Goal: Task Accomplishment & Management: Manage account settings

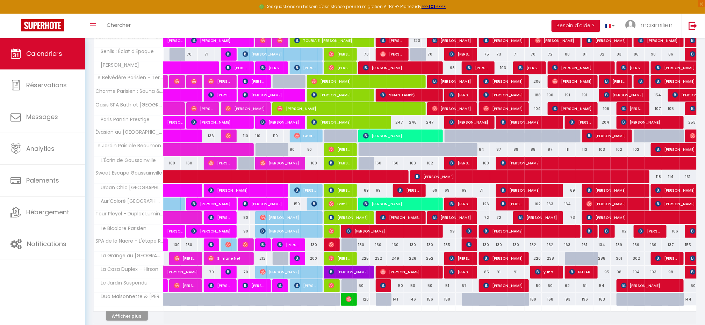
scroll to position [129, 0]
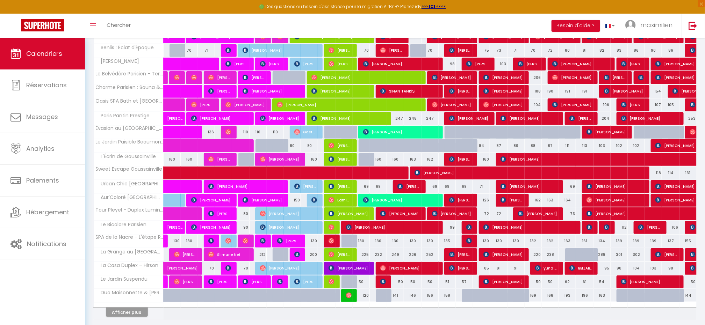
click at [369, 258] on div "225" at bounding box center [361, 254] width 17 height 13
type input "225"
type input "Dim 12 Octobre 2025"
type input "Lun 13 Octobre 2025"
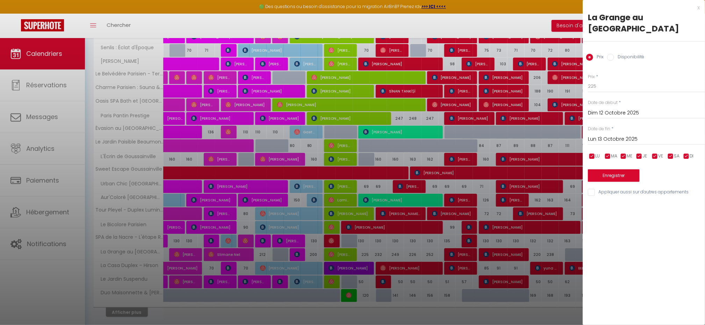
click at [621, 54] on label "Disponibilité" at bounding box center [629, 58] width 30 height 8
click at [614, 54] on input "Disponibilité" at bounding box center [610, 57] width 7 height 7
radio input "true"
radio input "false"
click at [606, 80] on select "Disponible Indisponible" at bounding box center [646, 86] width 117 height 13
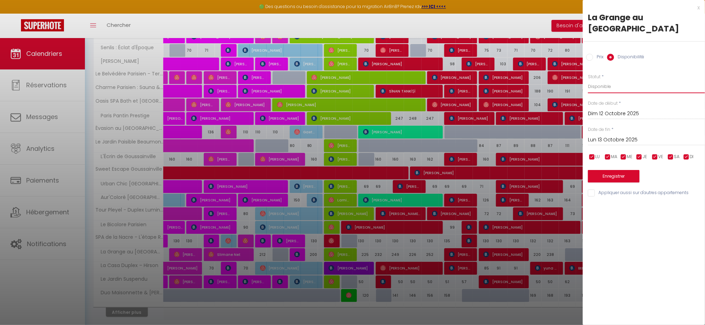
select select "0"
click at [619, 170] on button "Enregistrer" at bounding box center [614, 176] width 52 height 13
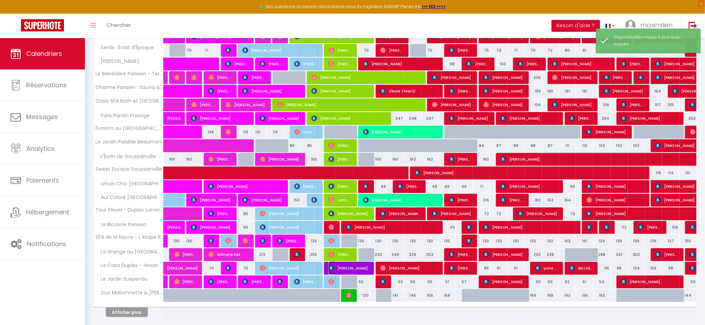
click at [346, 272] on span "[PERSON_NAME]" at bounding box center [349, 268] width 40 height 13
select select "OK"
select select "KO"
select select "0"
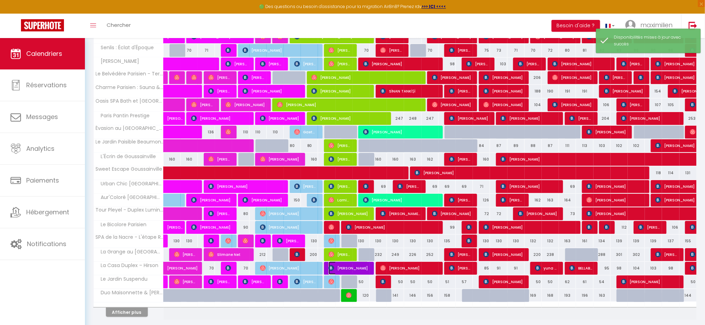
select select "1"
select select
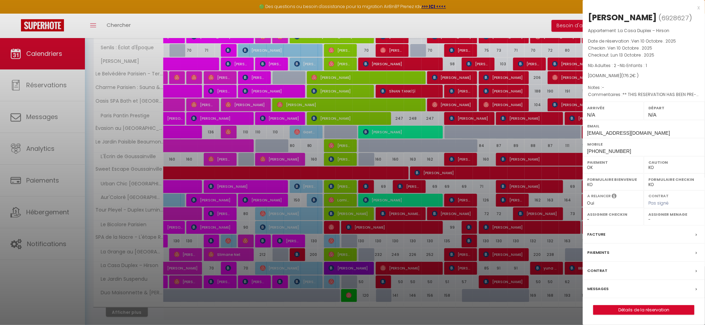
click at [603, 255] on label "Paiements" at bounding box center [598, 252] width 22 height 7
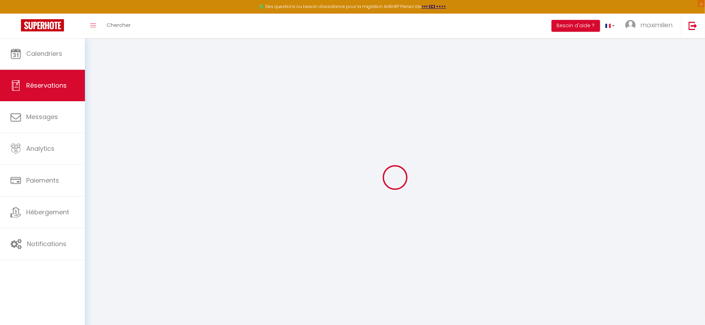
select select "0"
select select
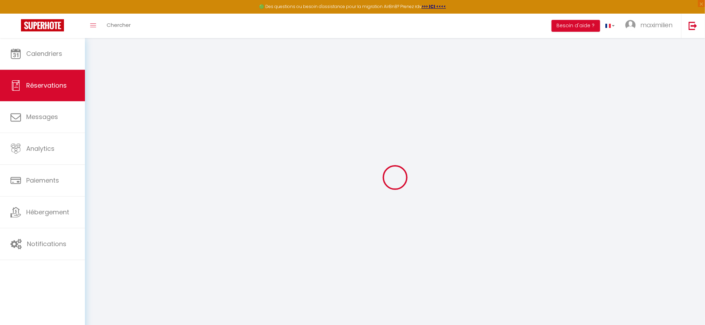
checkbox input "false"
type textarea "** THIS RESERVATION HAS BEEN PRE-PAID ** BOOKING NOTE : Payment charge is EUR 2…"
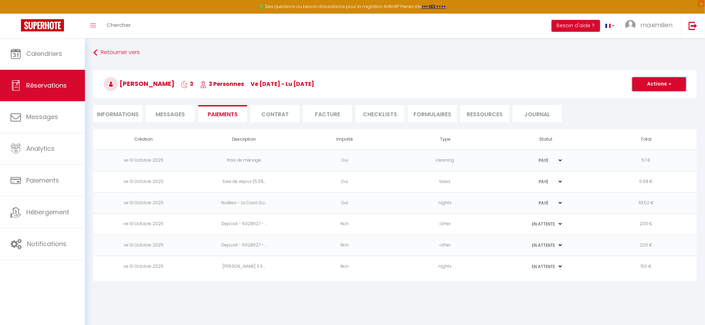
click at [673, 77] on button "Actions" at bounding box center [659, 84] width 54 height 14
click at [572, 108] on ul "Informations Messages Paiements Contrat Facture CHECKLISTS FORMULAIRES Ressourc…" at bounding box center [394, 113] width 603 height 17
click at [267, 117] on li "Contrat" at bounding box center [275, 113] width 49 height 17
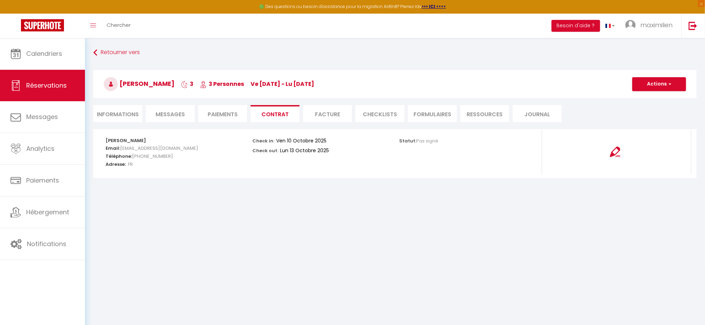
click at [234, 117] on li "Paiements" at bounding box center [222, 113] width 49 height 17
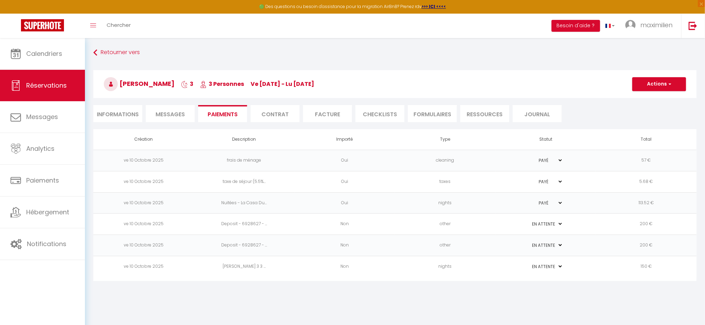
click at [191, 116] on li "Messages" at bounding box center [170, 113] width 49 height 17
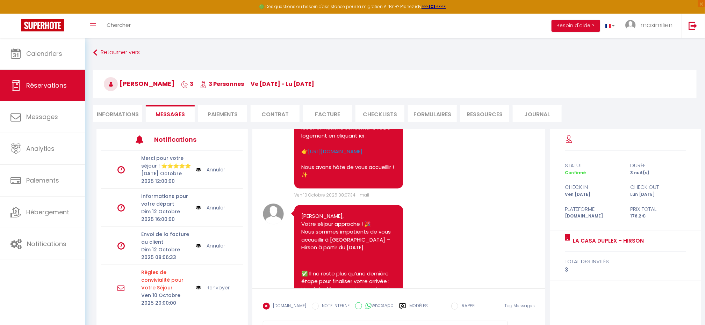
select select
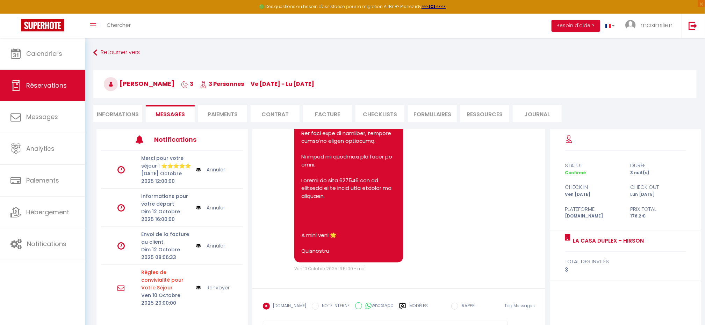
scroll to position [2385, 0]
select select
click at [210, 111] on li "Paiements" at bounding box center [222, 113] width 49 height 17
select select
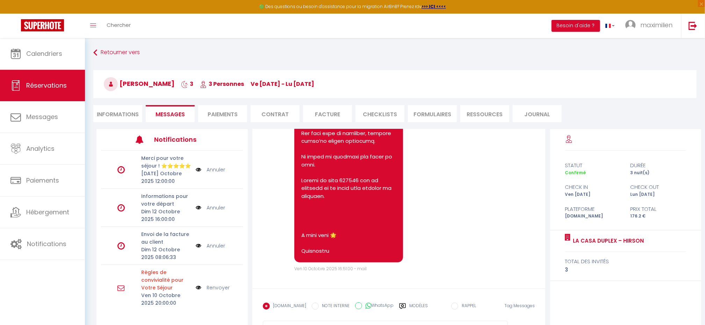
select select
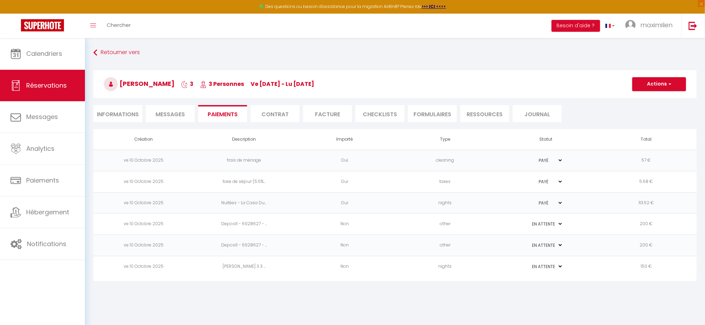
click at [117, 112] on li "Informations" at bounding box center [117, 113] width 49 height 17
select select
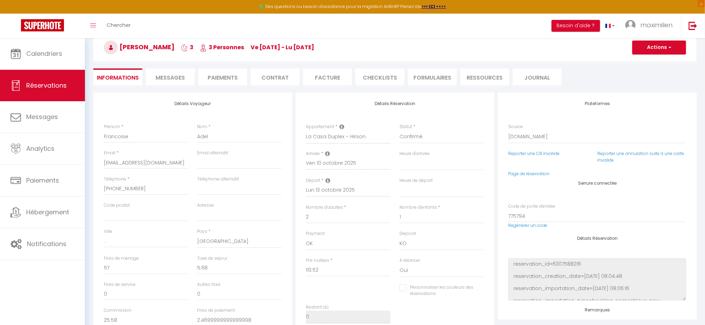
scroll to position [36, 0]
click at [173, 71] on li "Messages" at bounding box center [170, 77] width 49 height 17
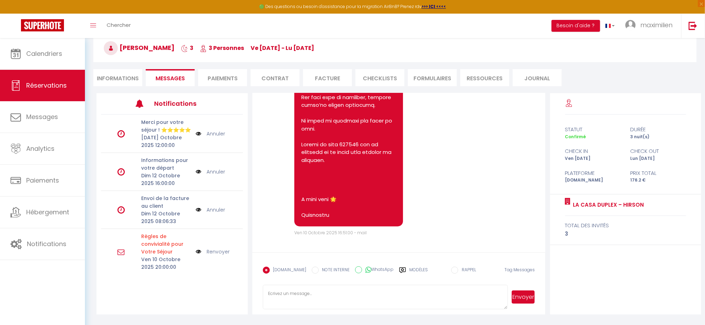
click at [212, 75] on li "Paiements" at bounding box center [222, 77] width 49 height 17
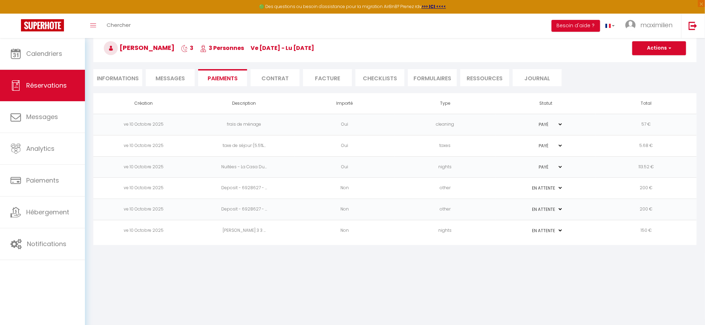
click at [278, 78] on li "Contrat" at bounding box center [275, 77] width 49 height 17
select select
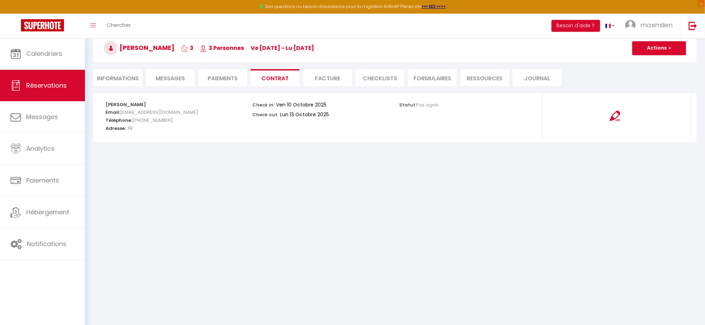
click at [135, 84] on li "Informations" at bounding box center [117, 77] width 49 height 17
select select
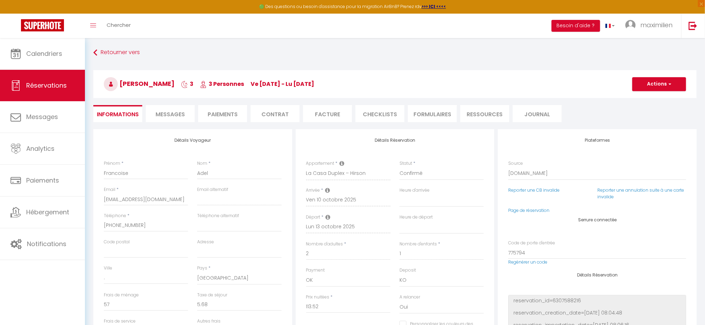
click at [265, 122] on li "Contrat" at bounding box center [275, 113] width 49 height 17
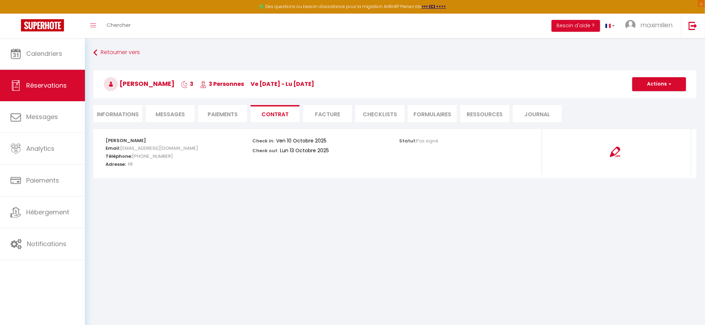
click at [231, 114] on li "Paiements" at bounding box center [222, 113] width 49 height 17
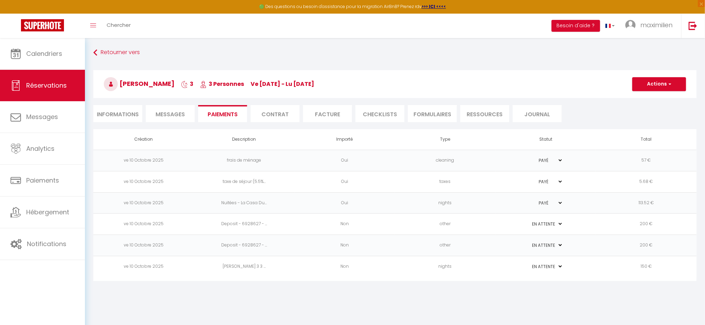
click at [183, 114] on span "Messages" at bounding box center [170, 114] width 29 height 8
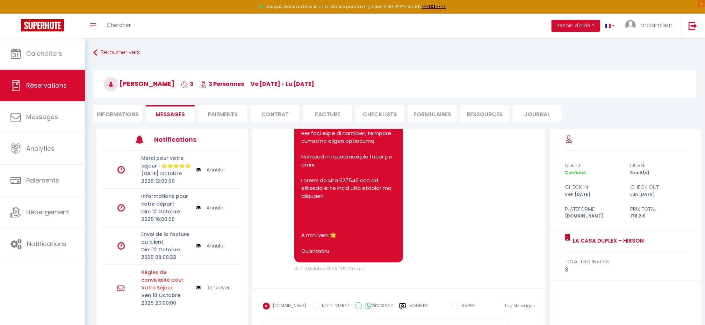
click at [344, 111] on li "Facture" at bounding box center [327, 113] width 49 height 17
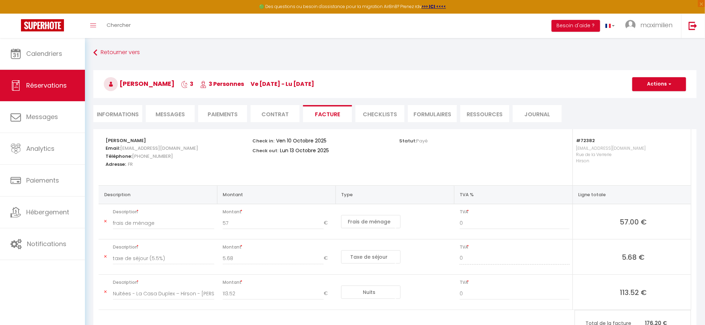
click at [382, 111] on li "CHECKLISTS" at bounding box center [379, 113] width 49 height 17
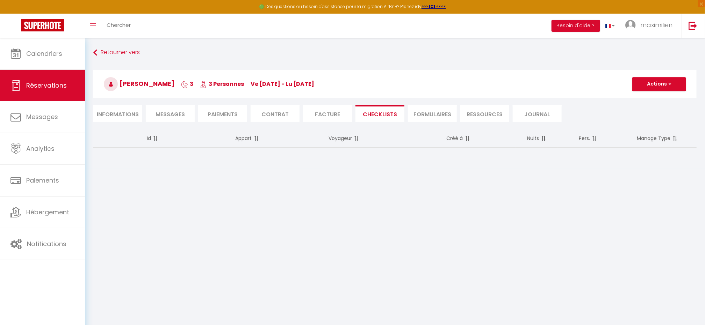
click at [427, 110] on li "FORMULAIRES" at bounding box center [432, 113] width 49 height 17
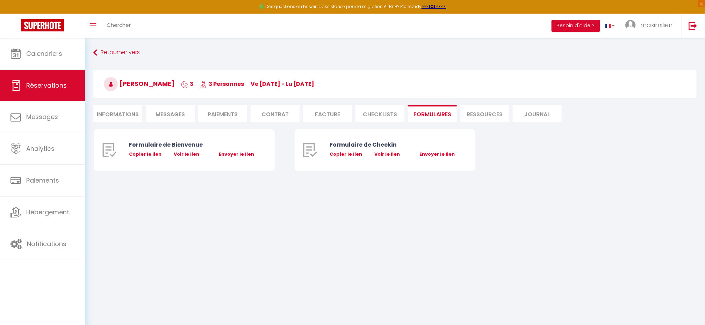
click at [470, 118] on li "Ressources" at bounding box center [484, 113] width 49 height 17
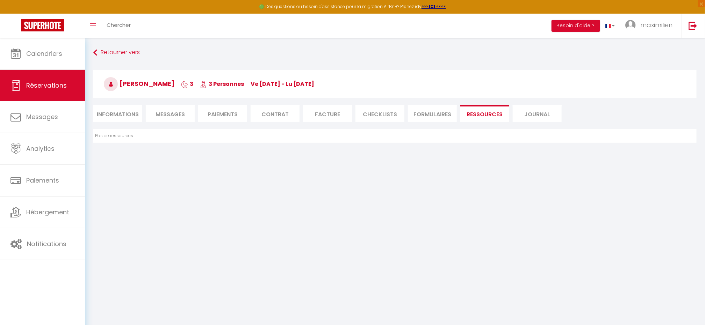
click at [431, 118] on li "FORMULAIRES" at bounding box center [432, 113] width 49 height 17
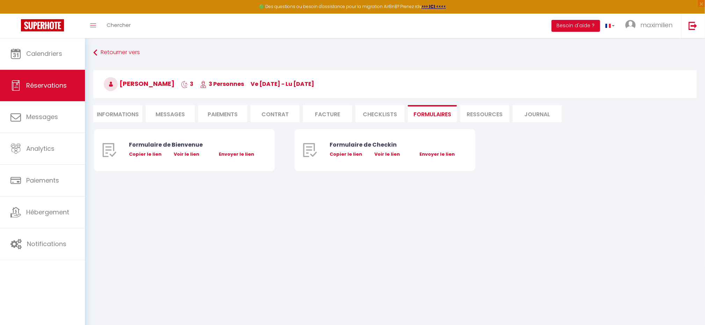
click at [543, 114] on li "Journal" at bounding box center [537, 113] width 49 height 17
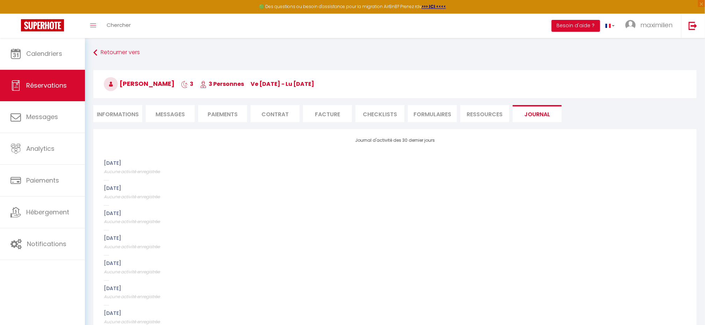
click at [385, 121] on li "CHECKLISTS" at bounding box center [379, 113] width 49 height 17
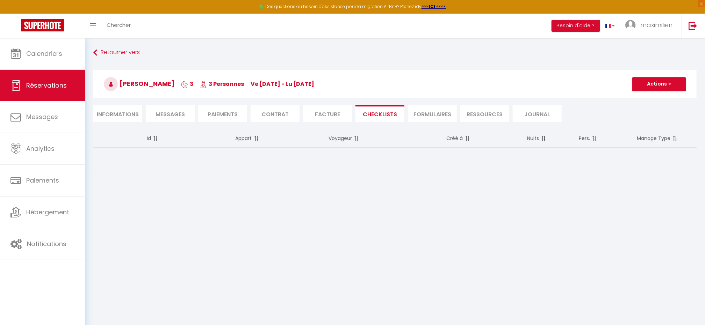
click at [420, 112] on li "FORMULAIRES" at bounding box center [432, 113] width 49 height 17
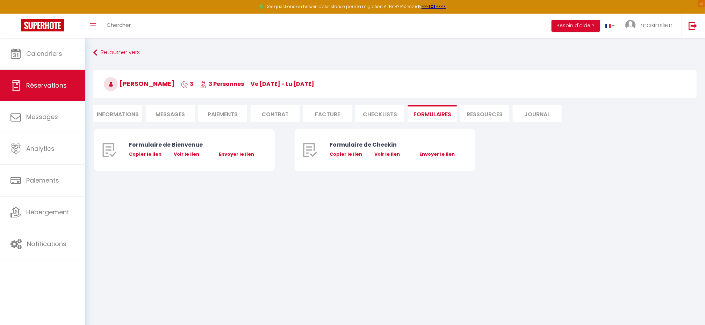
click at [317, 115] on li "Facture" at bounding box center [327, 113] width 49 height 17
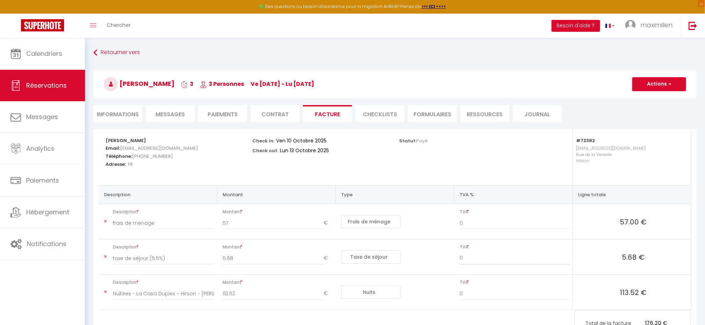
click at [263, 107] on li "Contrat" at bounding box center [275, 113] width 49 height 17
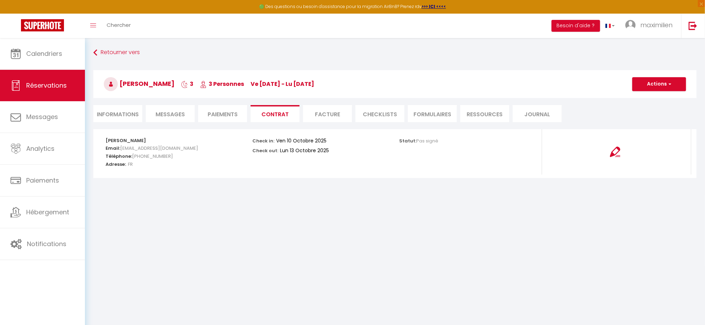
click at [233, 116] on li "Paiements" at bounding box center [222, 113] width 49 height 17
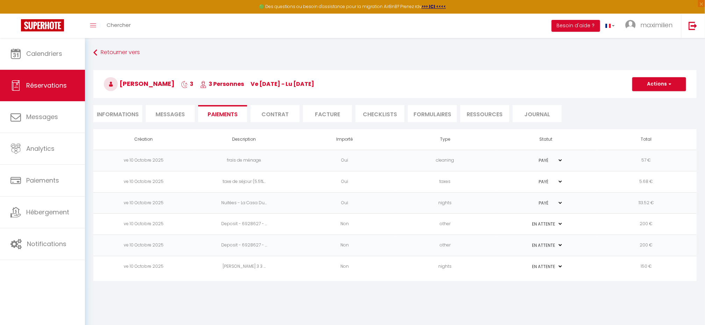
click at [562, 264] on select "PAYÉ EN ATTENTE" at bounding box center [545, 267] width 35 height 7
select select "1"
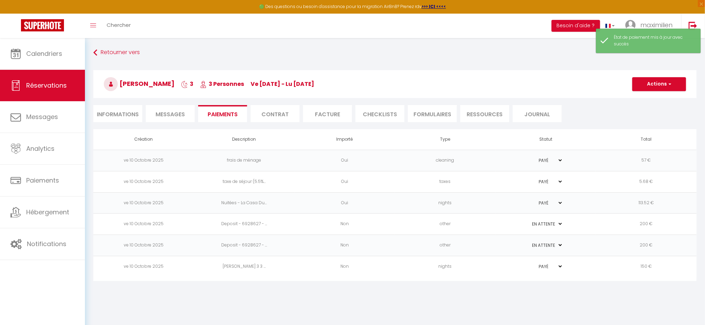
click at [123, 46] on div "Retourner vers Francoise Adel 3 3 Personnes ve 10 Oct - lu 13 Oct Actions Enreg…" at bounding box center [395, 164] width 620 height 252
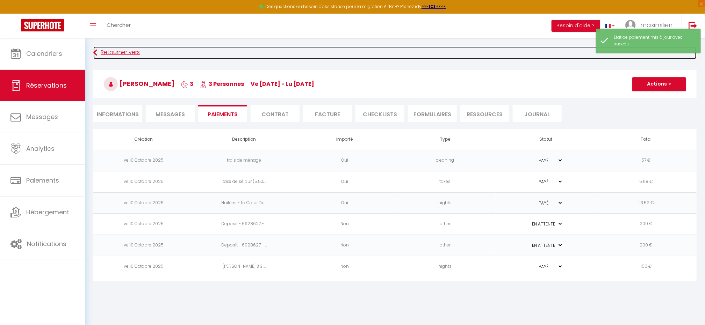
click at [124, 51] on link "Retourner vers" at bounding box center [394, 52] width 603 height 13
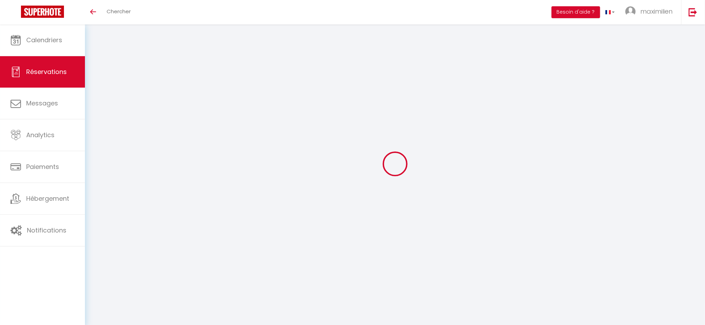
select select
checkbox input "false"
select select
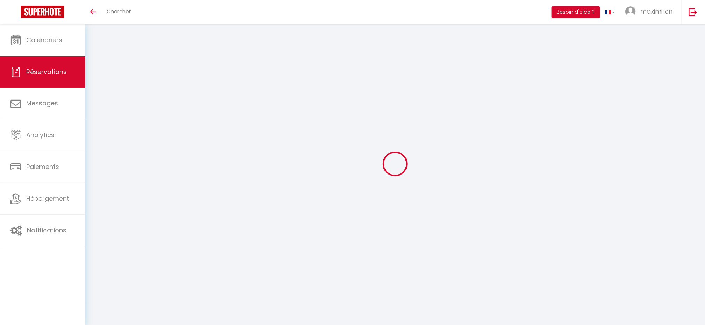
checkbox input "false"
type textarea "** THIS RESERVATION HAS BEEN PRE-PAID ** BOOKING NOTE : Payment charge is EUR 2…"
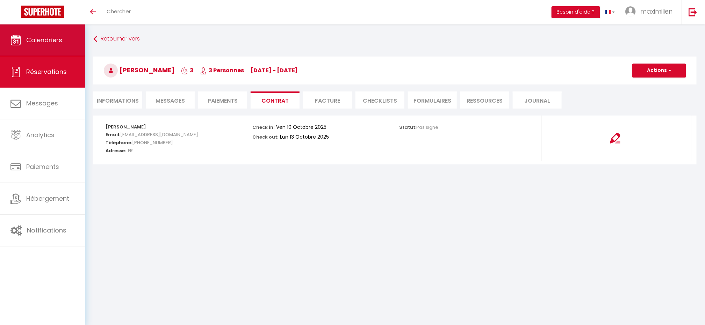
click at [44, 36] on span "Calendriers" at bounding box center [44, 40] width 36 height 9
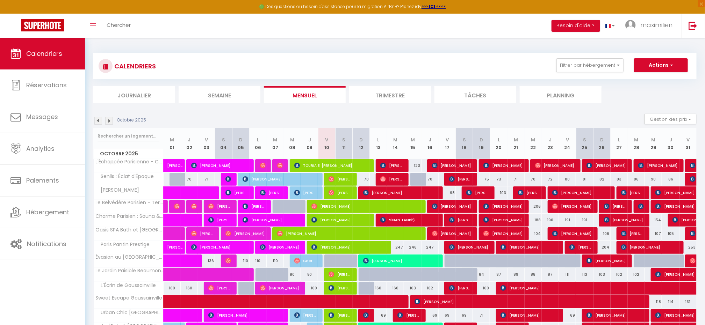
scroll to position [157, 0]
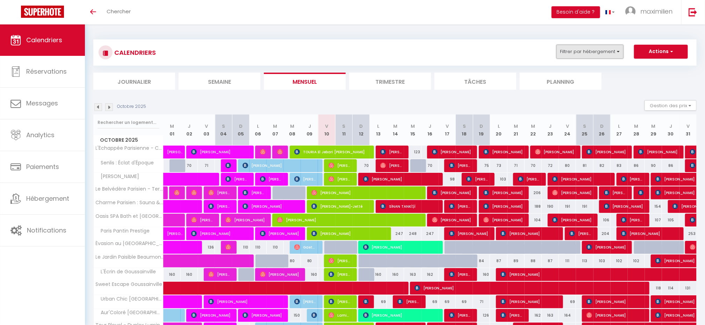
click at [580, 51] on button "Filtrer par hébergement" at bounding box center [589, 52] width 67 height 14
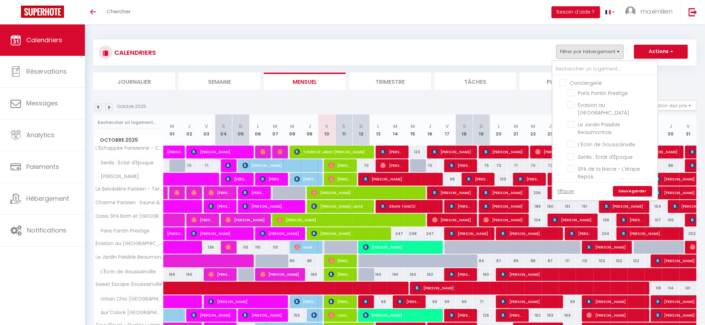
click at [562, 78] on ul "Conciergerie Paris Pantin Prestige Évasion au Château Ravenel Le Jardin Paisibl…" at bounding box center [605, 188] width 105 height 226
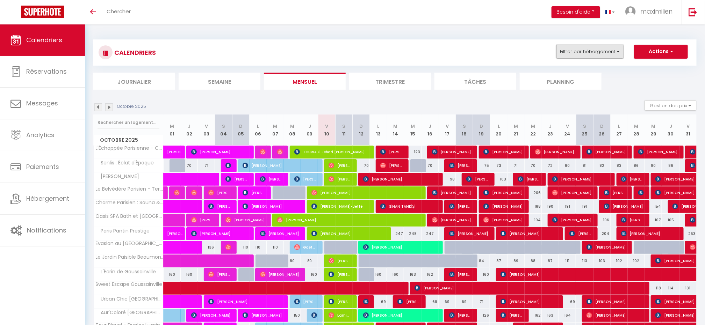
click at [566, 51] on button "Filtrer par hébergement" at bounding box center [589, 52] width 67 height 14
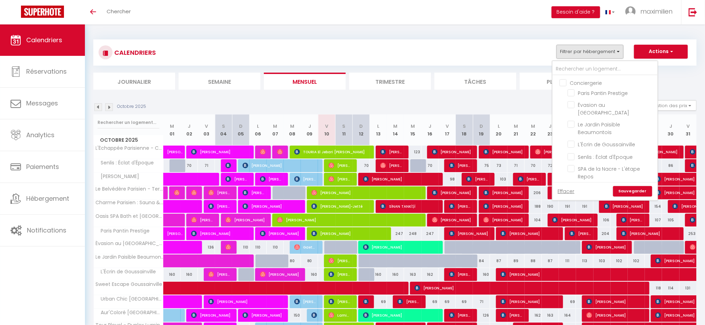
click at [565, 82] on input "Conciergerie" at bounding box center [612, 82] width 105 height 7
checkbox input "true"
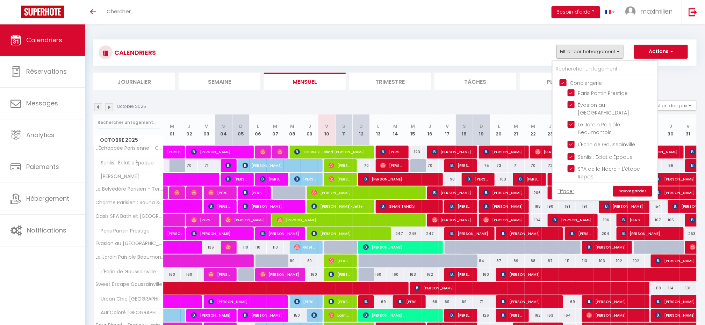
checkbox input "true"
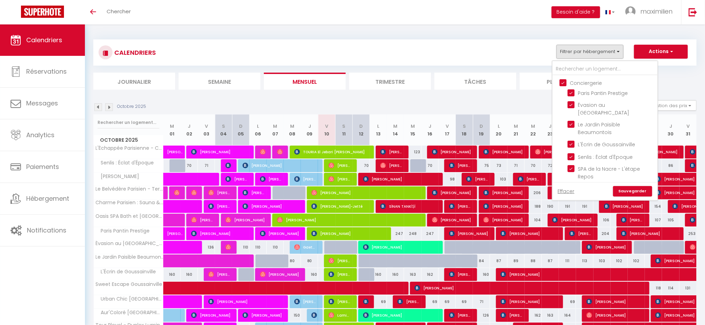
checkbox input "true"
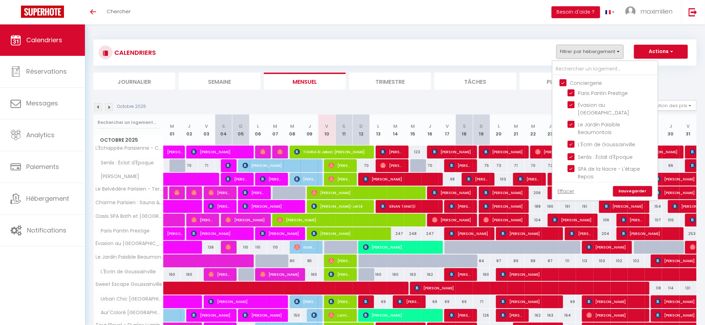
checkbox input "false"
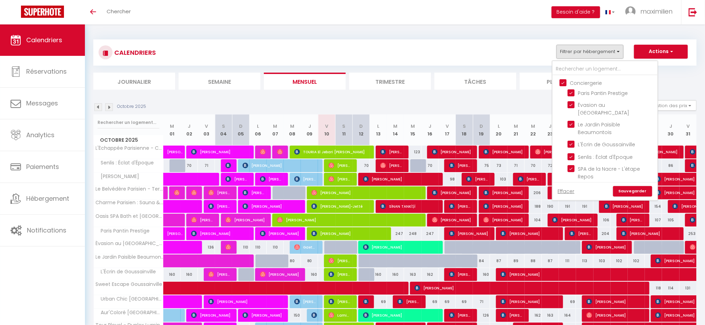
checkbox input "false"
click at [625, 191] on link "Sauvegarder" at bounding box center [632, 191] width 39 height 10
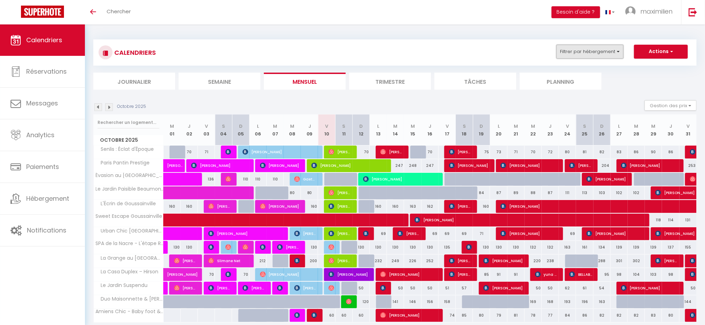
click at [586, 58] on button "Filtrer par hébergement" at bounding box center [589, 52] width 67 height 14
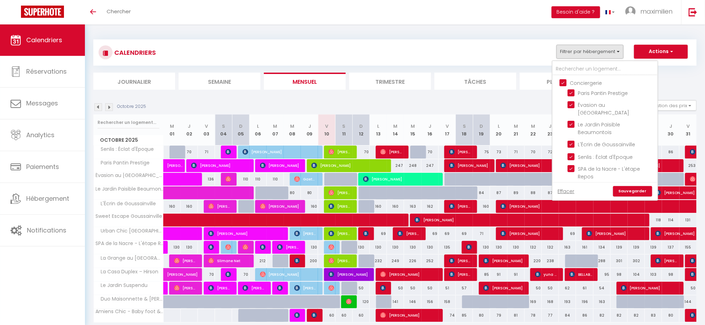
click at [563, 86] on input "Conciergerie" at bounding box center [612, 82] width 105 height 7
checkbox input "false"
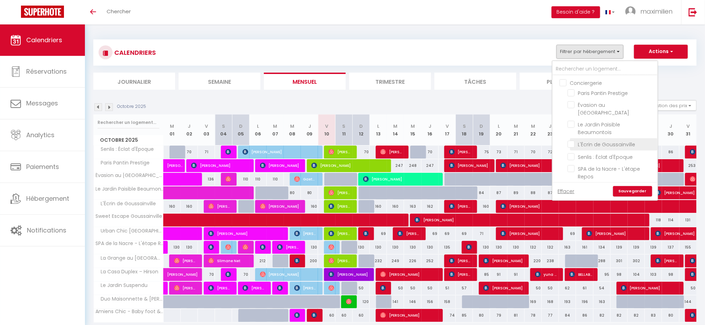
checkbox input "false"
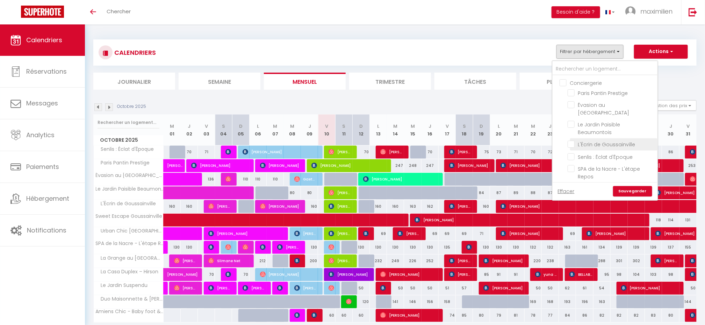
checkbox input "false"
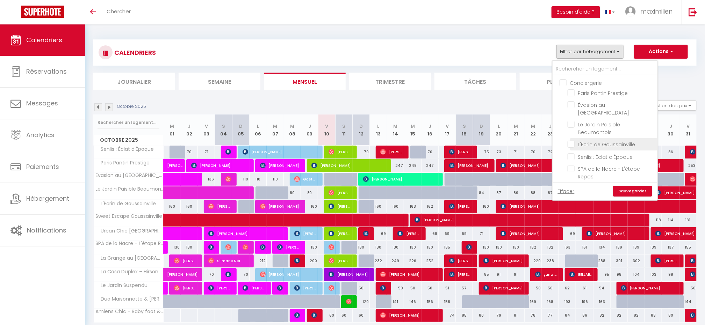
checkbox input "false"
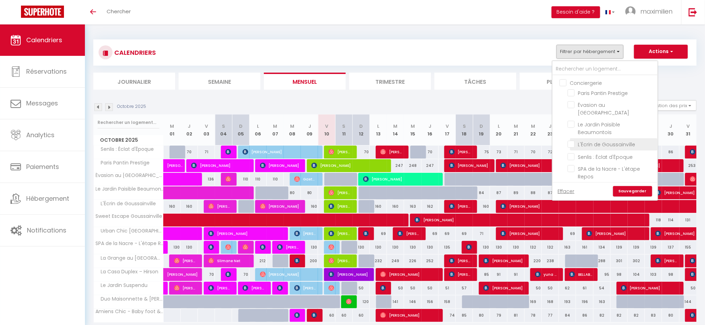
checkbox input "false"
click at [639, 190] on link "Sauvegarder" at bounding box center [632, 191] width 39 height 10
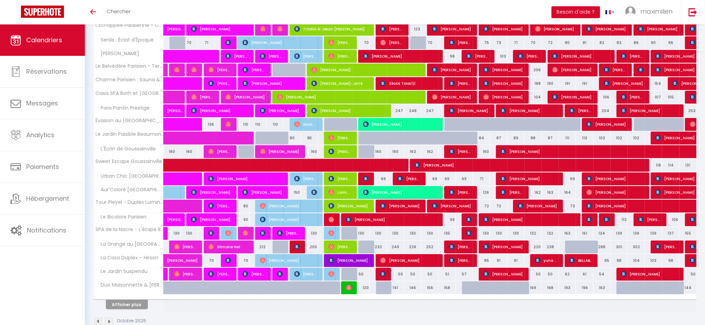
scroll to position [143, 0]
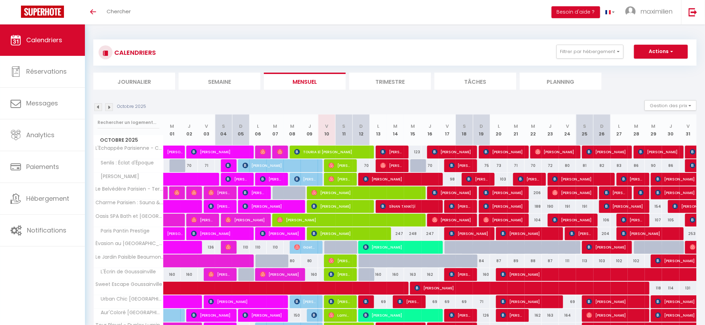
scroll to position [106, 0]
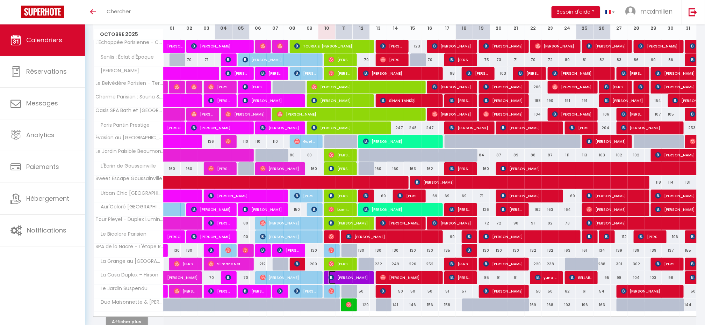
click at [367, 280] on span "[PERSON_NAME]" at bounding box center [349, 277] width 40 height 13
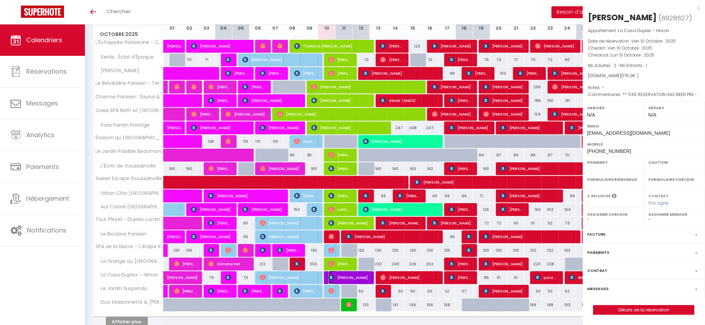
select select "OK"
select select "KO"
select select "0"
select select "1"
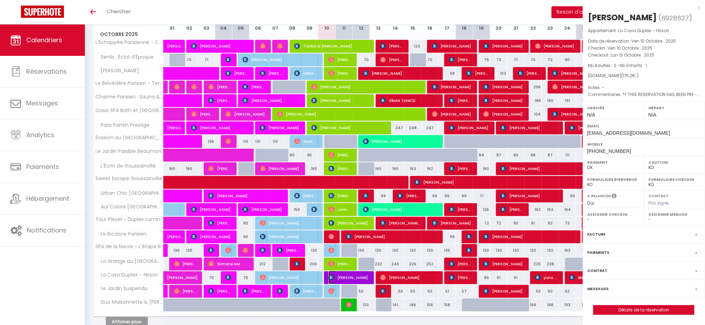
select select
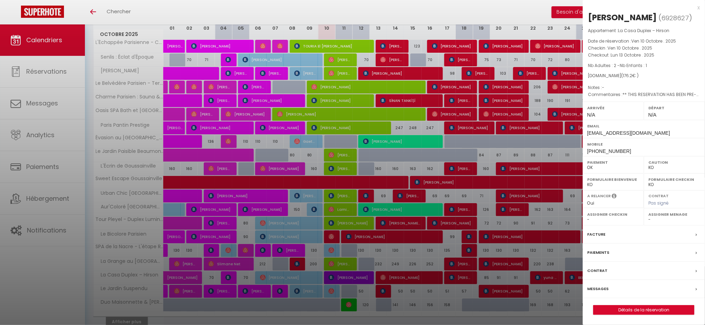
click at [697, 7] on div "x" at bounding box center [641, 7] width 117 height 8
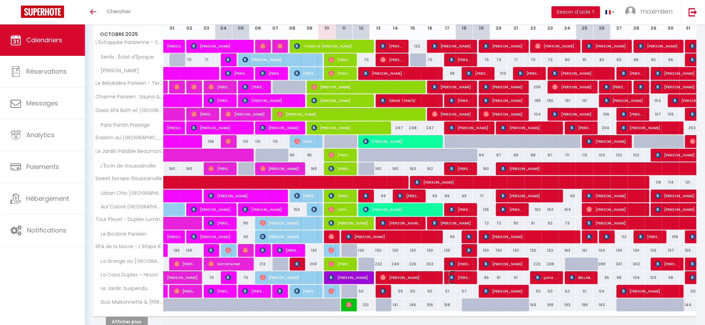
click at [468, 281] on span "[PERSON_NAME]" at bounding box center [460, 277] width 23 height 13
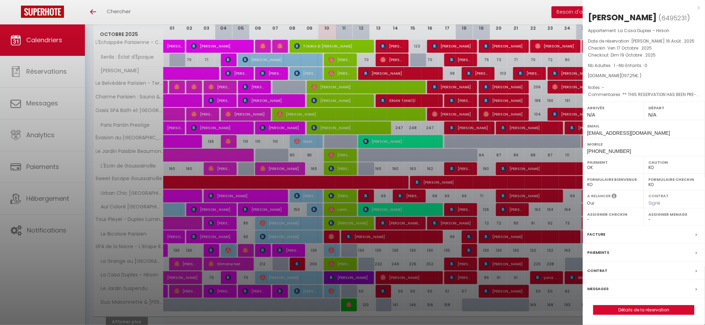
click at [698, 8] on div "x" at bounding box center [641, 7] width 117 height 8
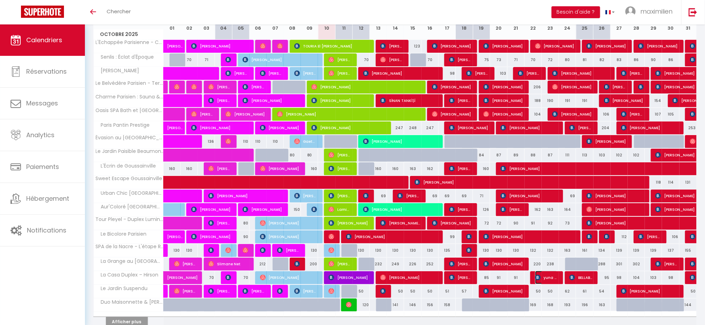
click at [548, 283] on span "yuna Le Gouëf" at bounding box center [546, 277] width 23 height 13
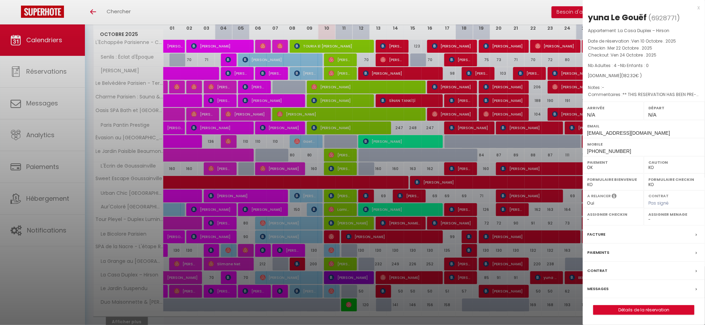
click at [696, 9] on div "x" at bounding box center [641, 7] width 117 height 8
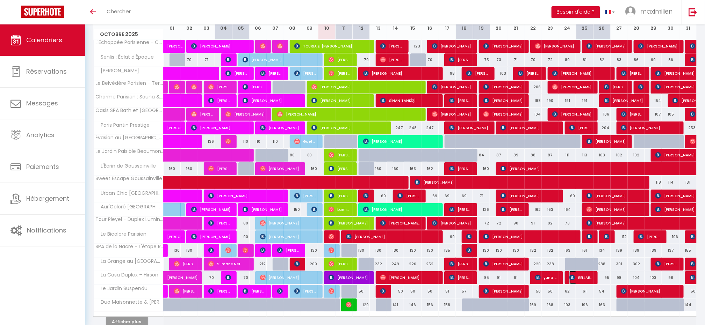
click at [583, 283] on span "BELLABIOD regine" at bounding box center [580, 277] width 23 height 13
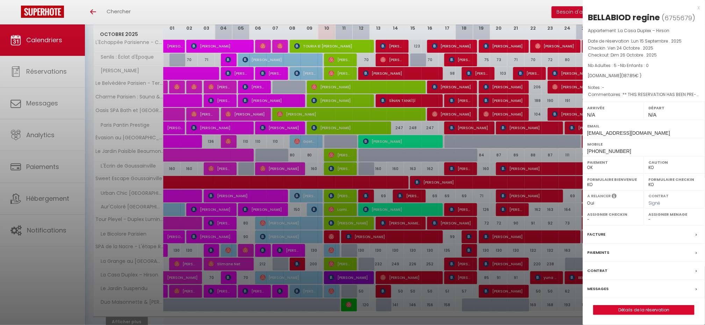
click at [697, 9] on div "x" at bounding box center [641, 7] width 117 height 8
